Goal: Task Accomplishment & Management: Complete application form

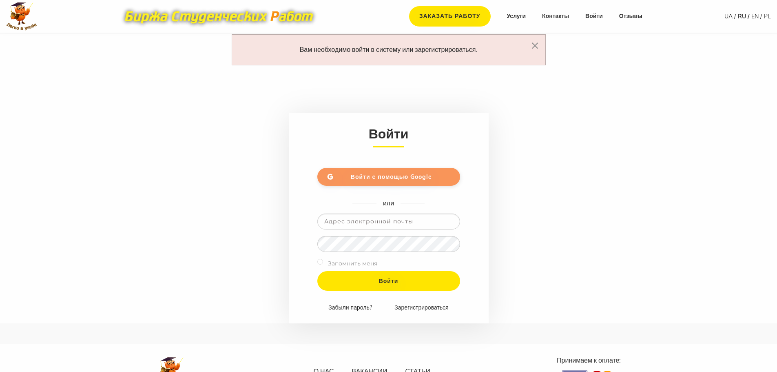
click at [395, 178] on span "Войти с помощью Google" at bounding box center [391, 176] width 81 height 7
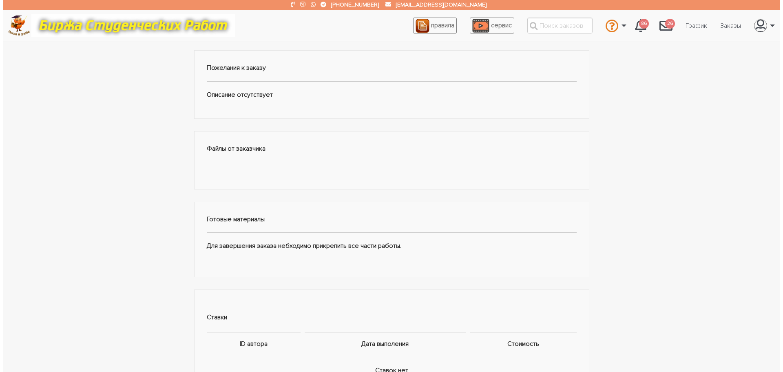
scroll to position [286, 0]
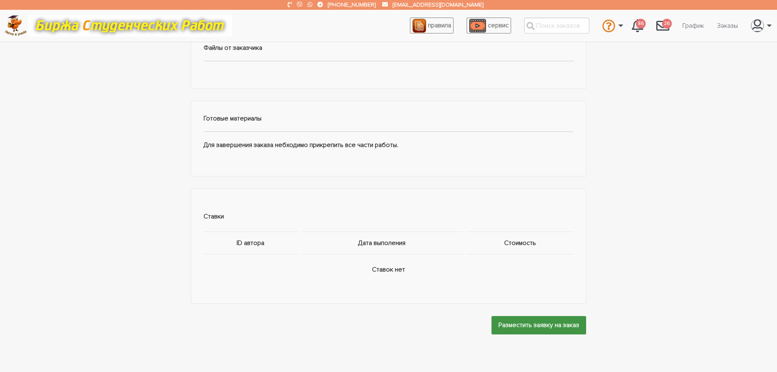
click at [557, 327] on input "Разместить заявку на заказ" at bounding box center [539, 325] width 95 height 18
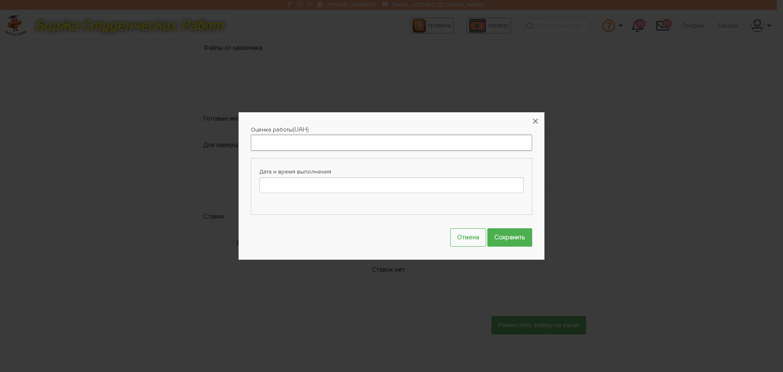
click at [259, 145] on input "Оценка работы" at bounding box center [391, 143] width 281 height 16
type input "600"
click at [308, 184] on input "Дата и время выполнения" at bounding box center [391, 185] width 264 height 16
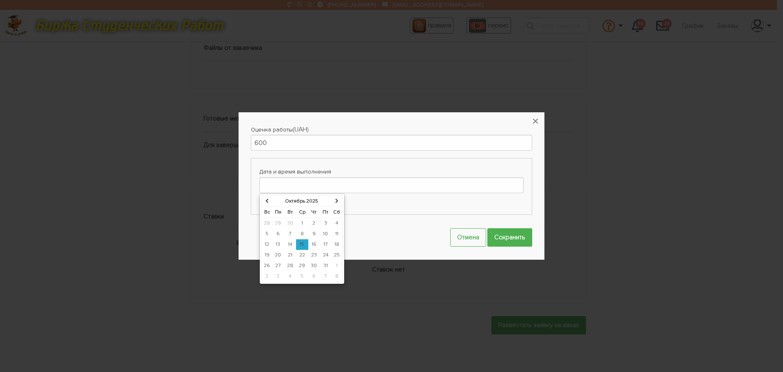
click at [325, 244] on td "17" at bounding box center [325, 244] width 11 height 11
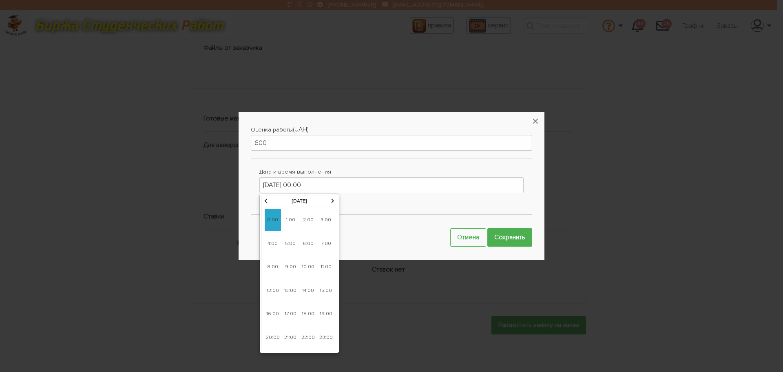
click at [308, 266] on span "10:00" at bounding box center [308, 267] width 16 height 22
type input "17-10-2025 10:00"
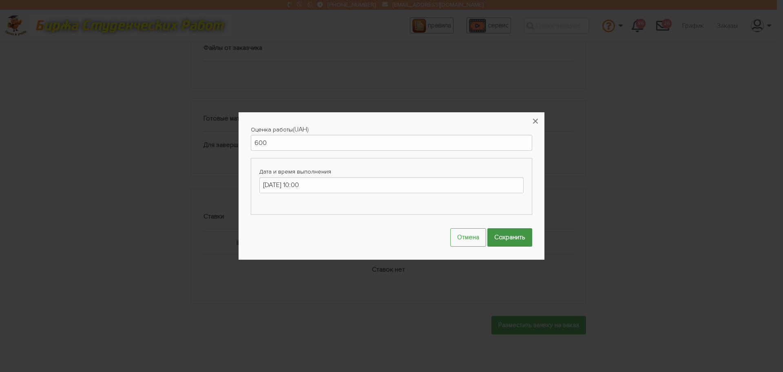
click at [507, 234] on input "Сохранить" at bounding box center [509, 237] width 45 height 18
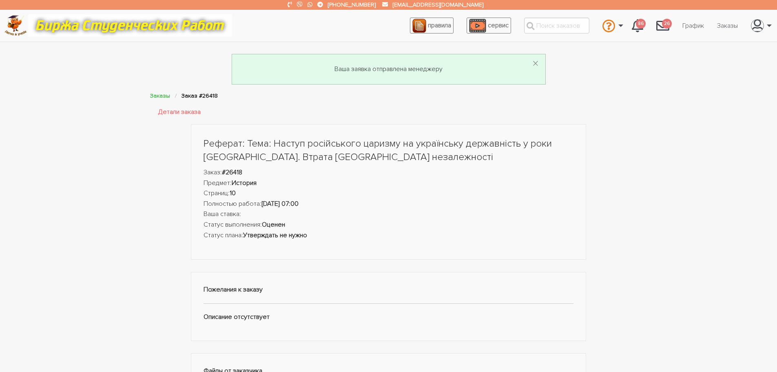
scroll to position [0, 0]
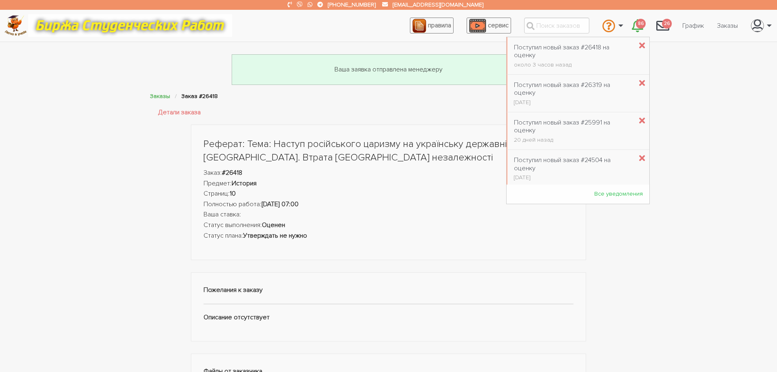
click at [637, 24] on span "86" at bounding box center [641, 24] width 10 height 10
click at [531, 59] on div "Поступил новый заказ #26418 на оценку" at bounding box center [573, 52] width 119 height 16
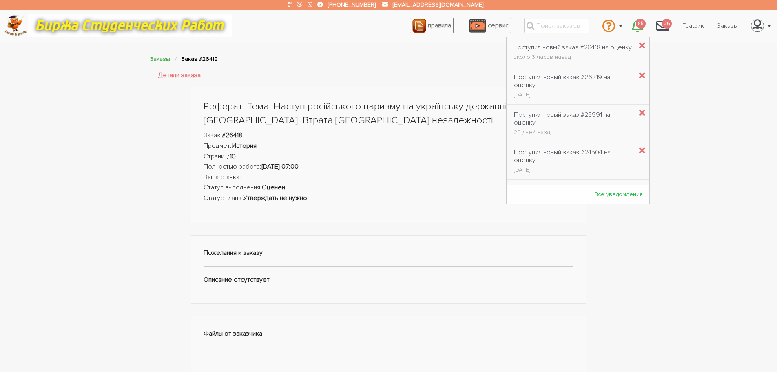
click at [639, 26] on span "85" at bounding box center [641, 24] width 10 height 10
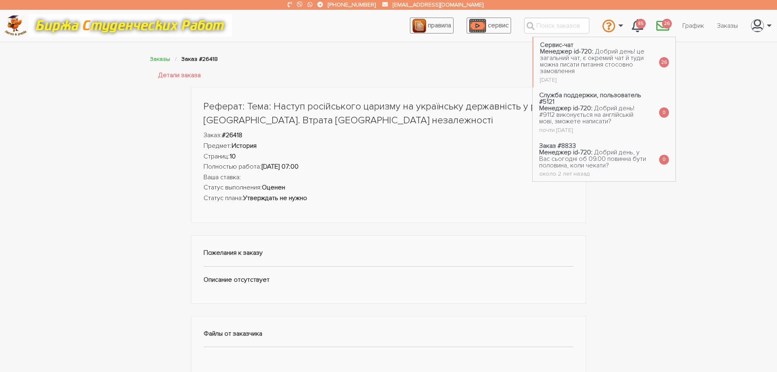
click at [664, 23] on span "26" at bounding box center [667, 24] width 10 height 10
click at [709, 92] on div "Реферат: Тема: Наступ російського царизму на українську державність у роки [GEO…" at bounding box center [388, 361] width 777 height 549
